Goal: Check status: Check status

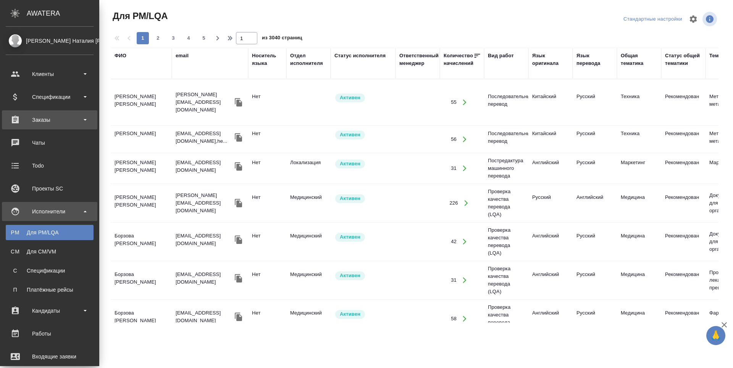
click at [19, 121] on div "Заказы" at bounding box center [50, 119] width 88 height 11
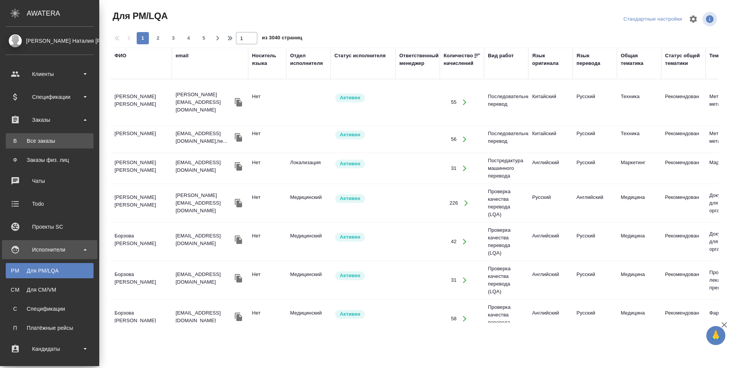
click at [20, 139] on div "Все заказы" at bounding box center [50, 141] width 80 height 8
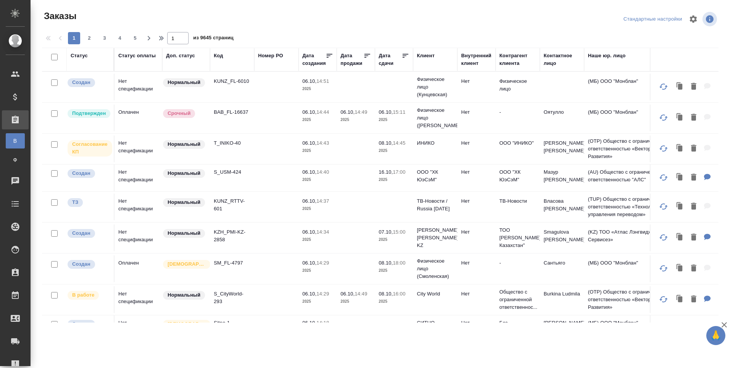
click at [223, 54] on div "Код" at bounding box center [218, 56] width 9 height 8
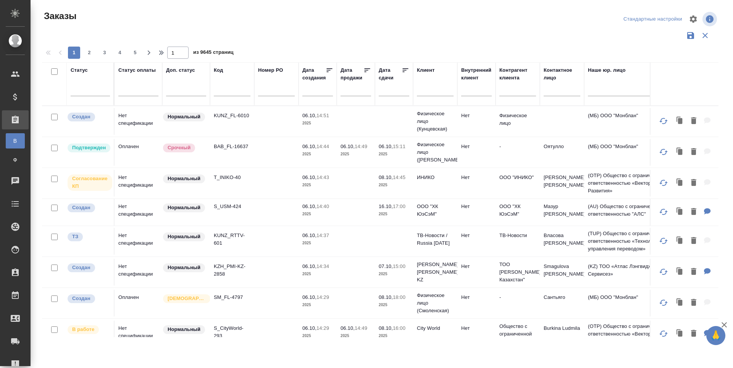
click at [282, 92] on input "text" at bounding box center [276, 92] width 37 height 10
click at [230, 89] on input "text" at bounding box center [232, 92] width 37 height 10
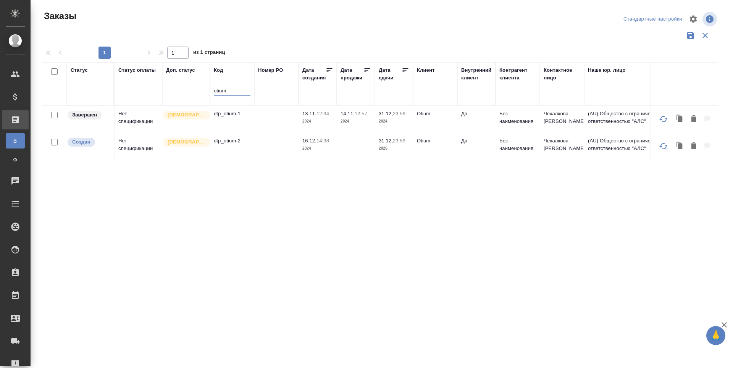
type input "otium"
click at [232, 150] on td "dtp_otium-2" at bounding box center [232, 146] width 44 height 27
click at [233, 151] on td "dtp_otium-2" at bounding box center [232, 146] width 44 height 27
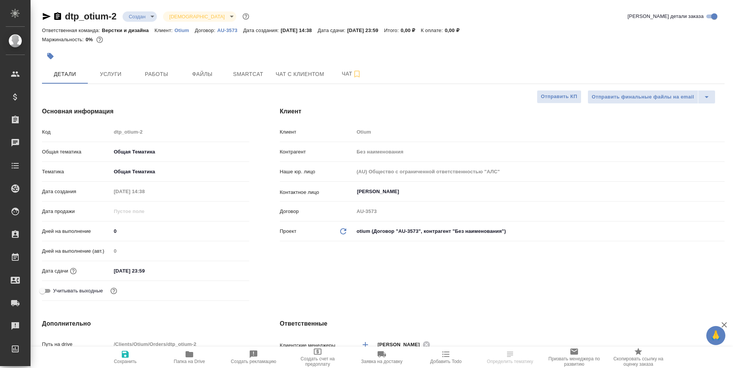
select select "RU"
click at [161, 79] on button "Работы" at bounding box center [157, 74] width 46 height 19
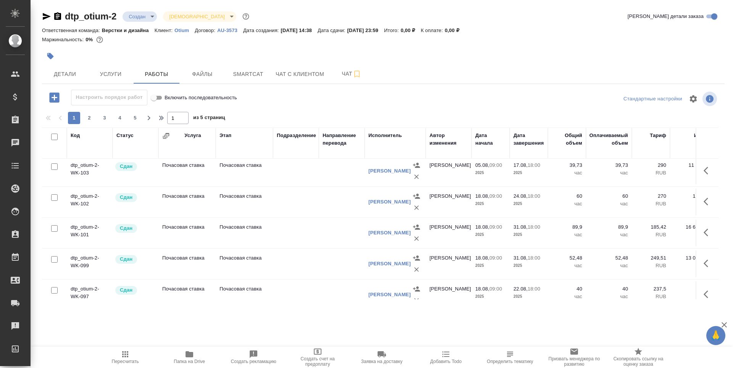
scroll to position [267, 0]
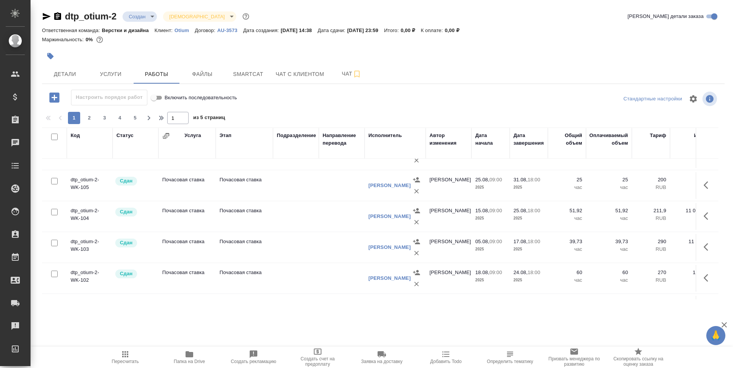
click at [400, 137] on div "Исполнитель" at bounding box center [385, 136] width 34 height 8
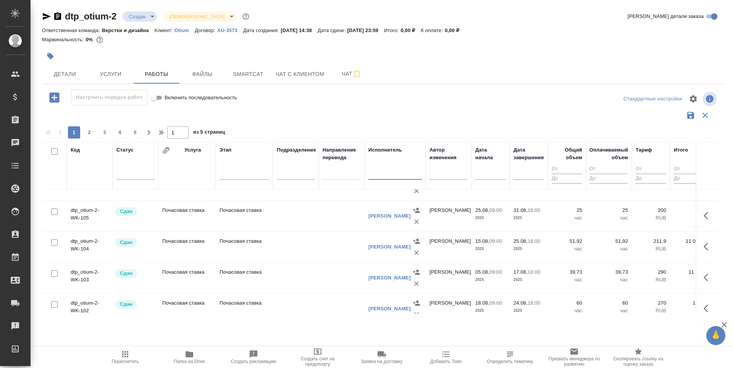
click at [387, 173] on input "text" at bounding box center [394, 175] width 53 height 10
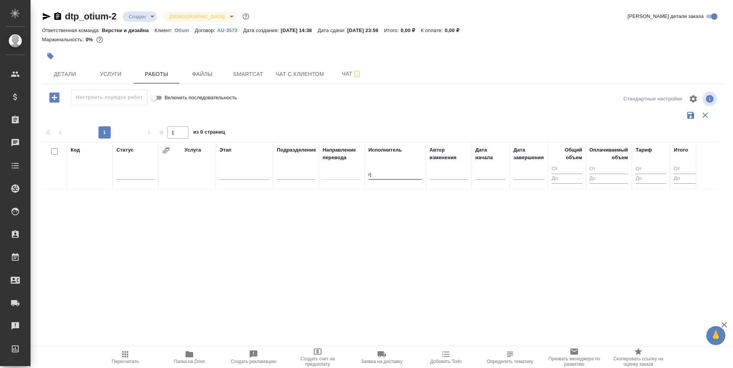
scroll to position [0, 0]
type input "r"
click at [391, 173] on input "r" at bounding box center [394, 175] width 53 height 10
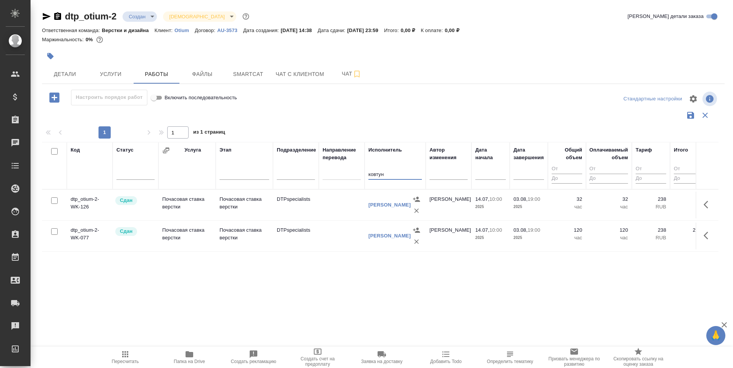
type input "ковтун"
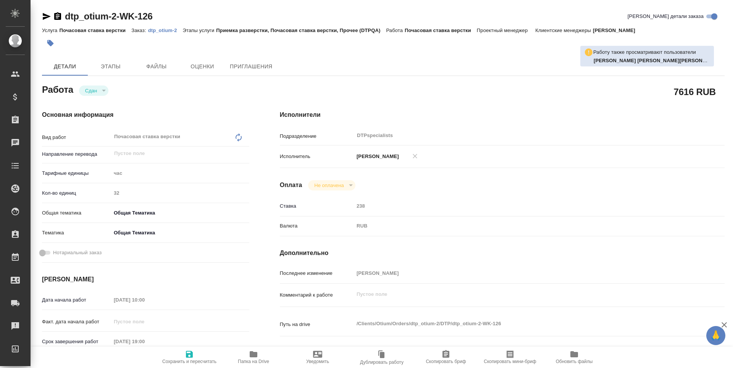
type textarea "x"
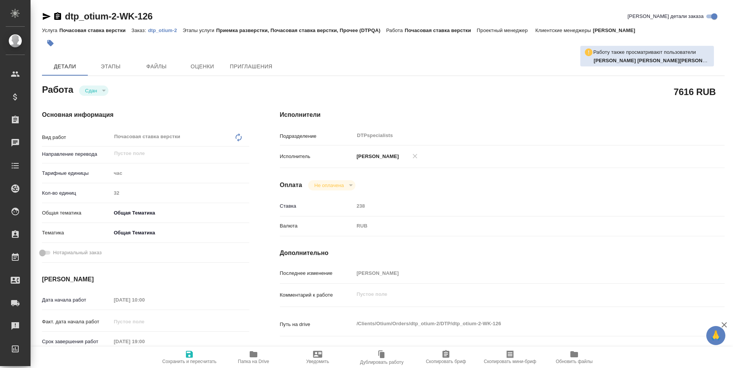
type textarea "x"
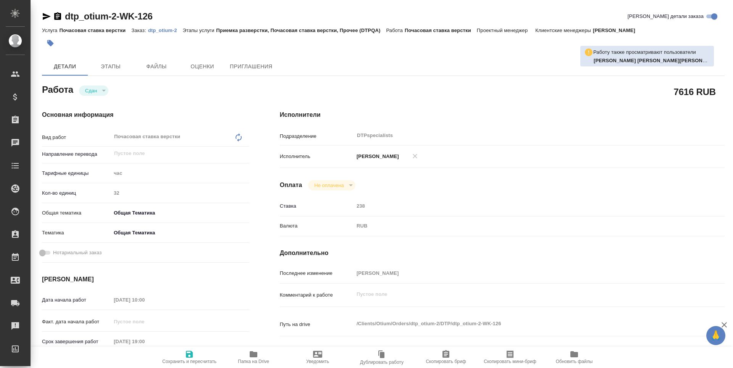
type textarea "x"
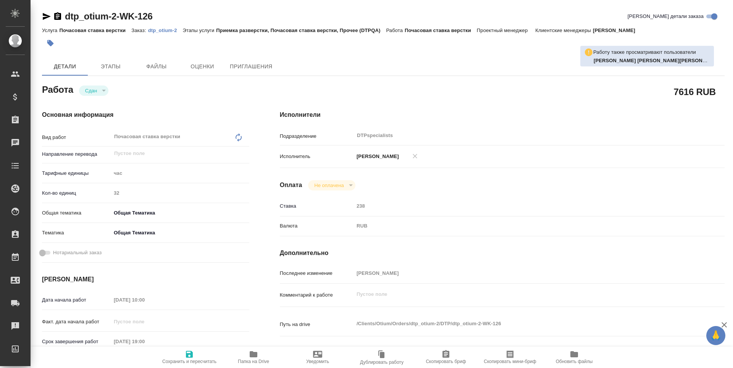
type textarea "x"
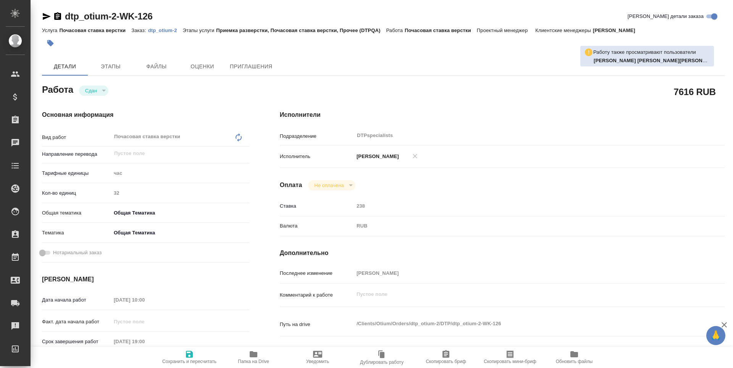
type textarea "x"
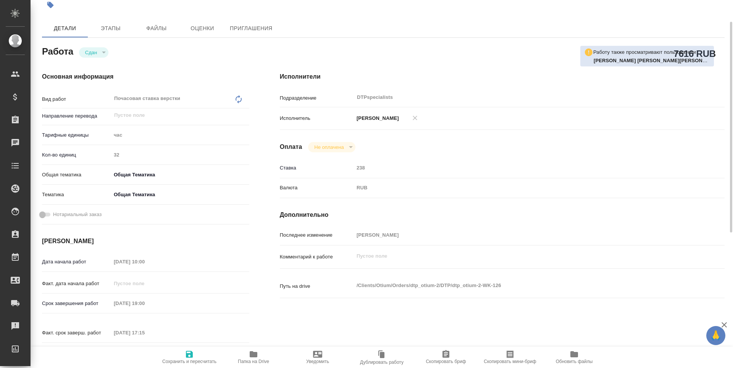
scroll to position [76, 0]
